Goal: Use online tool/utility: Utilize a website feature to perform a specific function

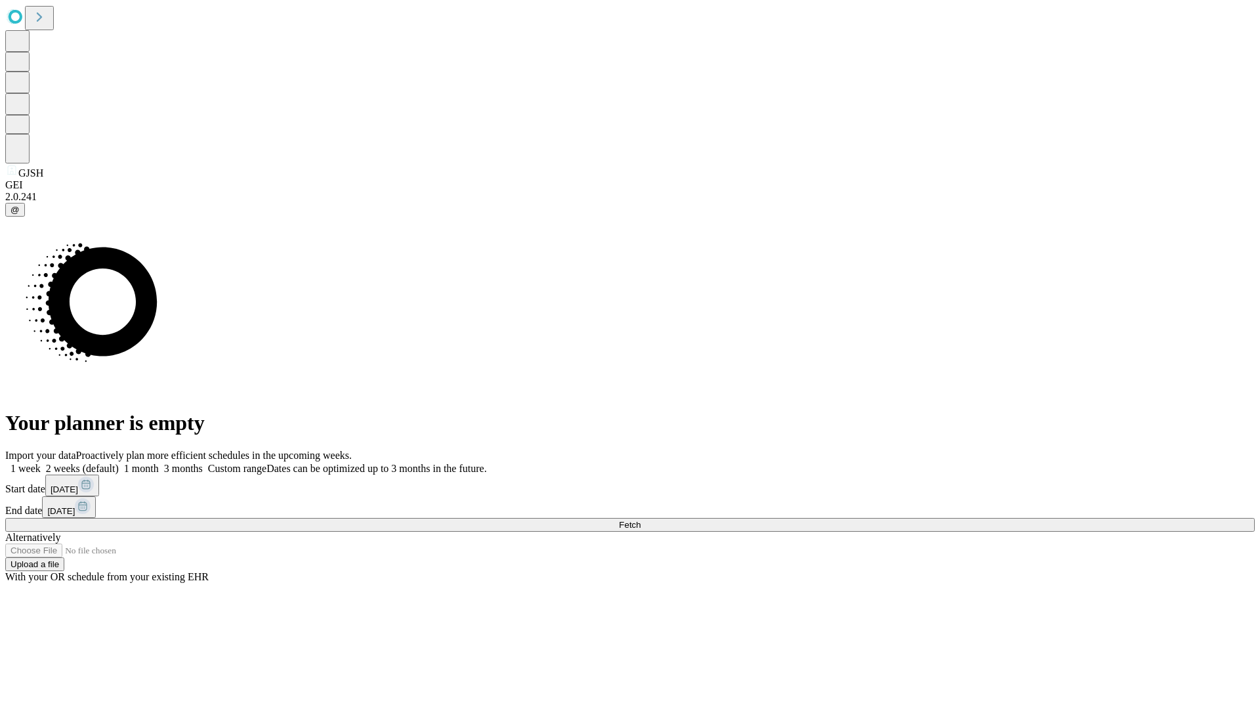
click at [640, 520] on span "Fetch" at bounding box center [630, 525] width 22 height 10
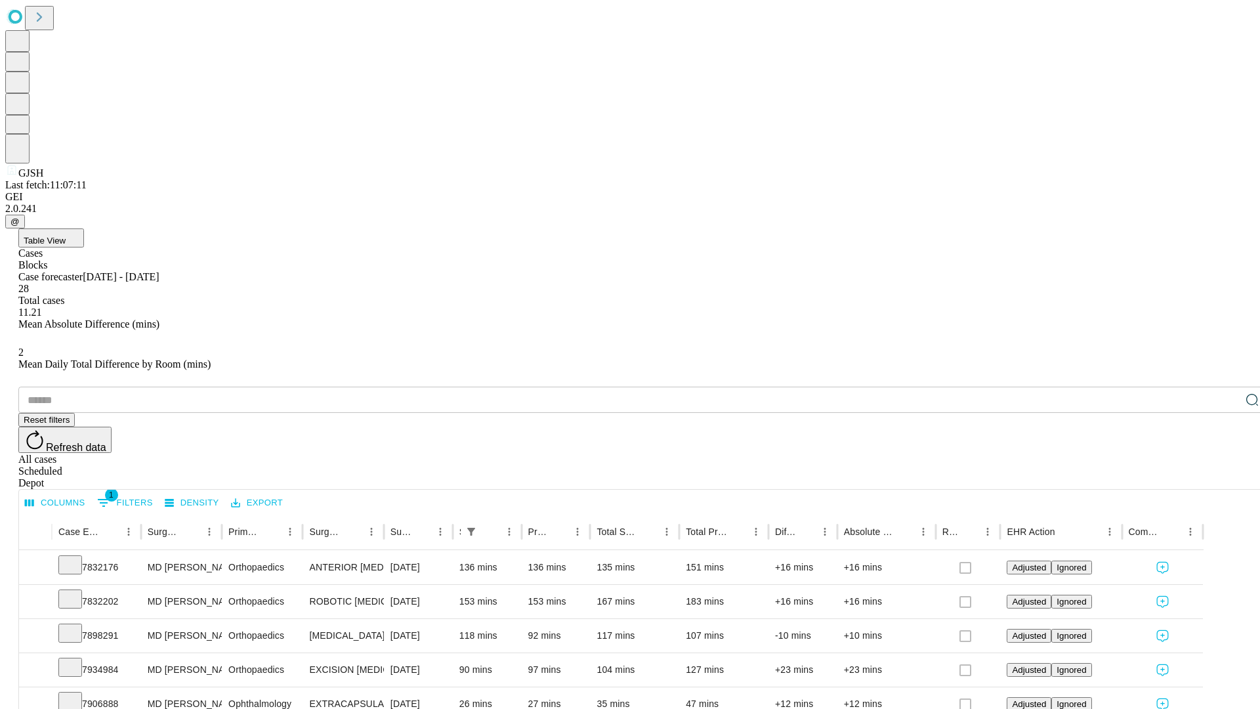
click at [66, 236] on span "Table View" at bounding box center [45, 241] width 42 height 10
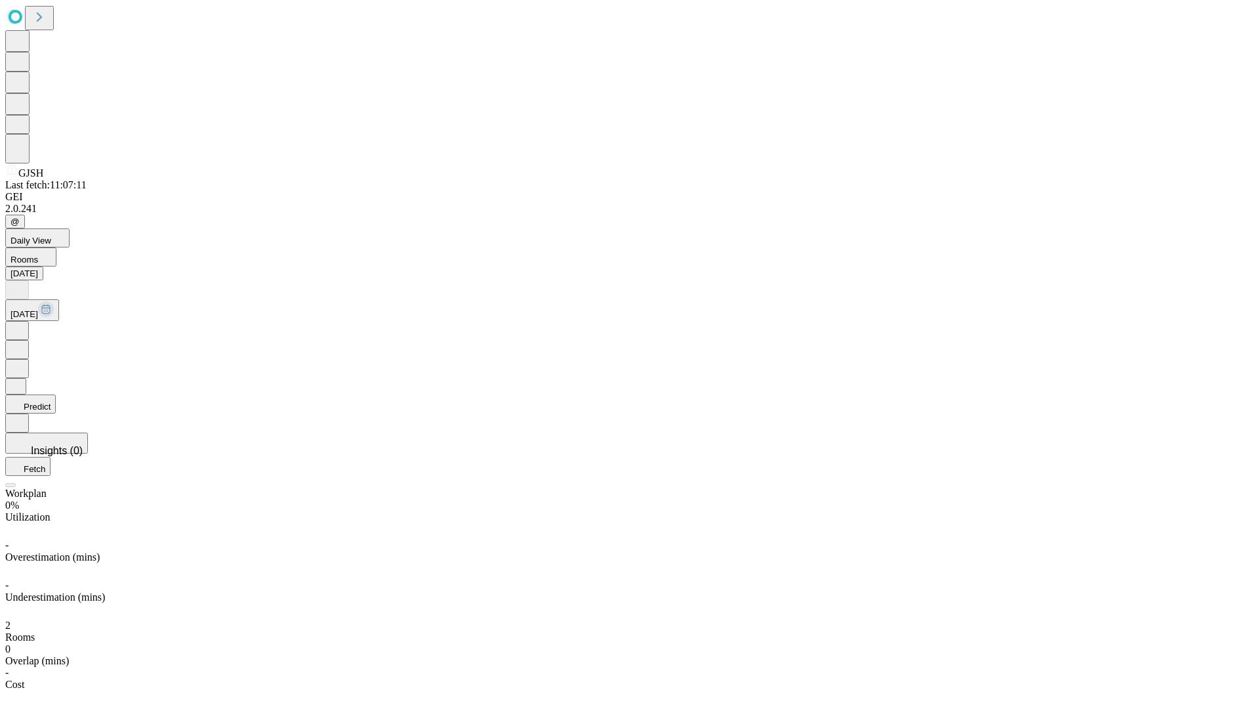
click at [56, 394] on button "Predict" at bounding box center [30, 403] width 51 height 19
